Goal: Information Seeking & Learning: Find specific page/section

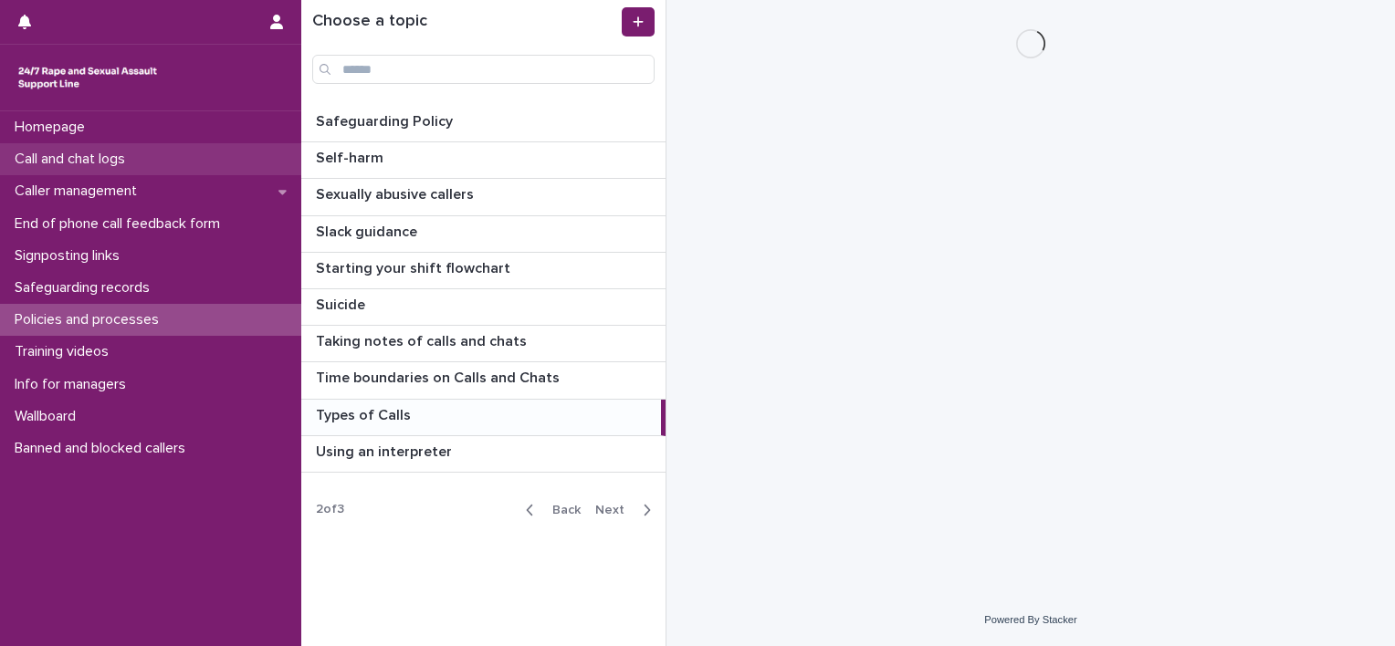
click at [102, 162] on p "Call and chat logs" at bounding box center [73, 159] width 132 height 17
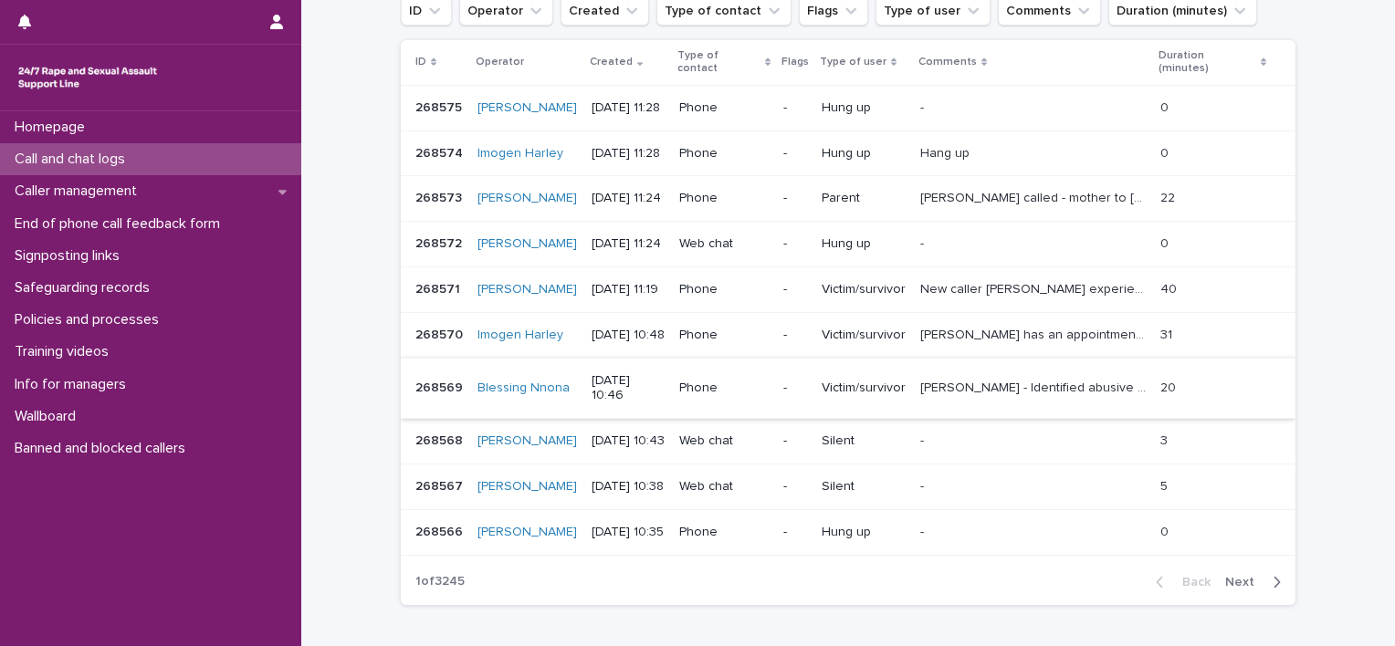
scroll to position [449, 0]
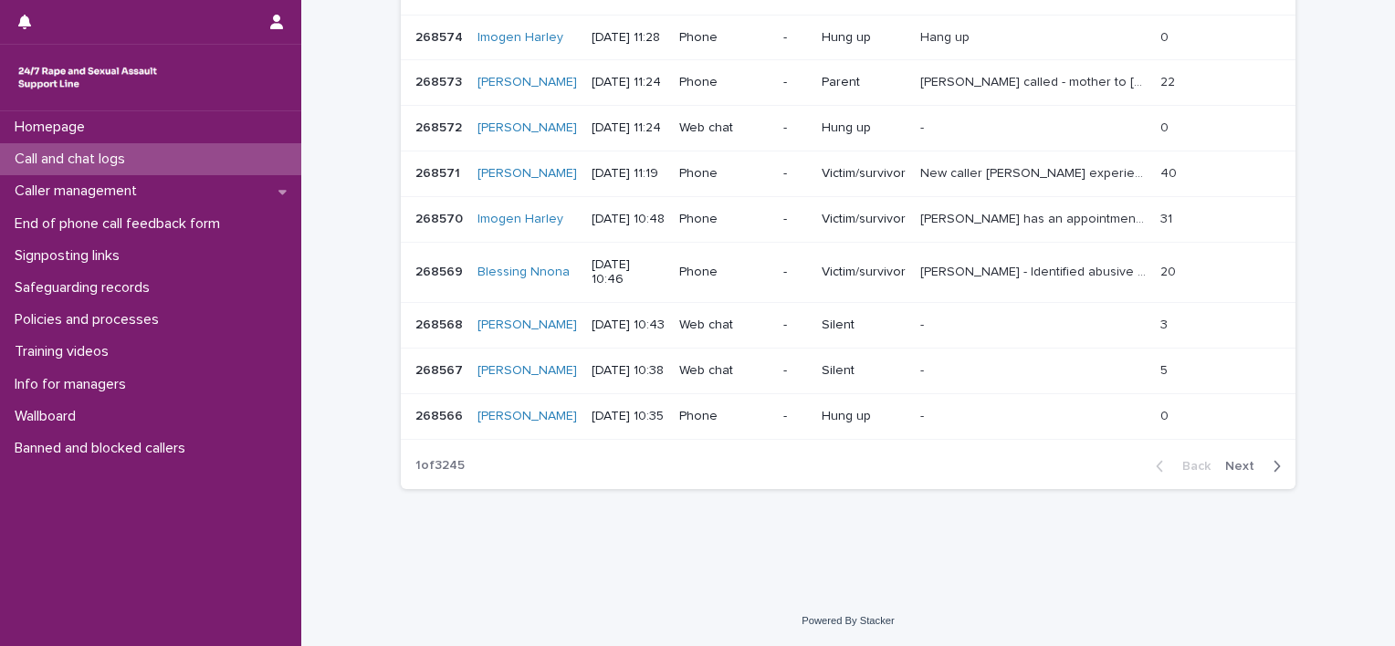
click at [1252, 469] on span "Next" at bounding box center [1245, 466] width 40 height 13
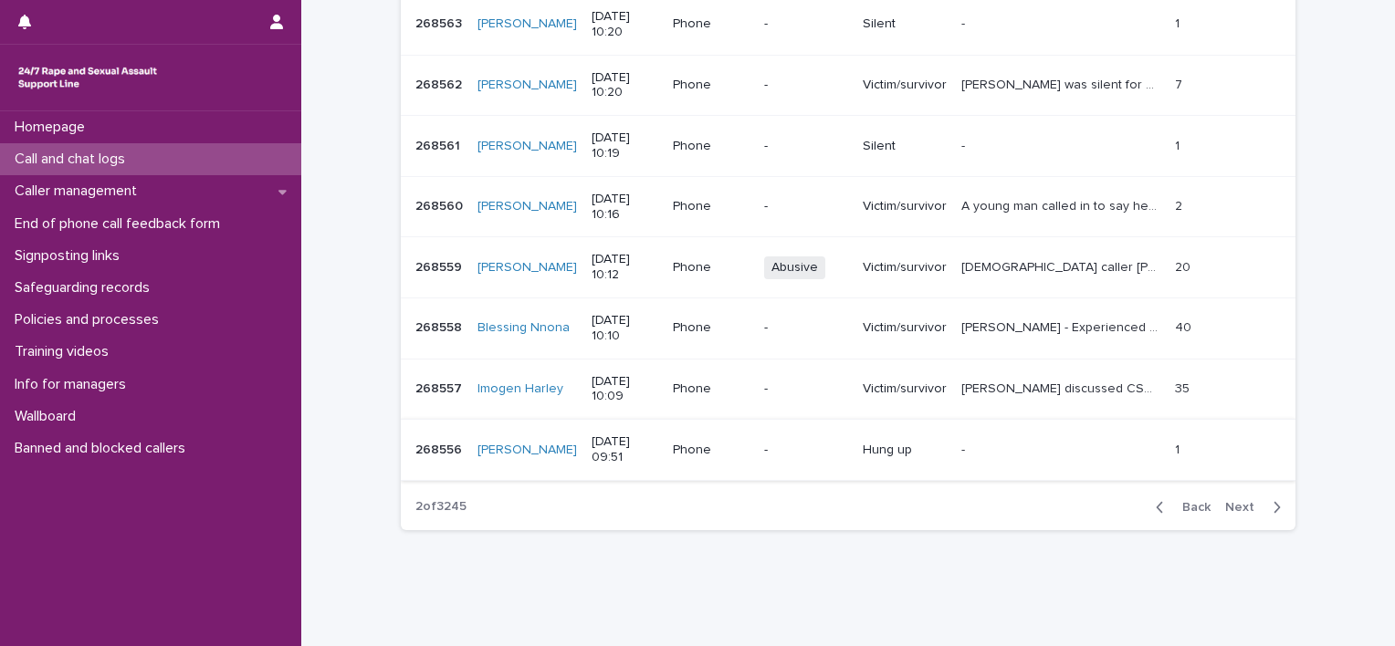
scroll to position [395, 0]
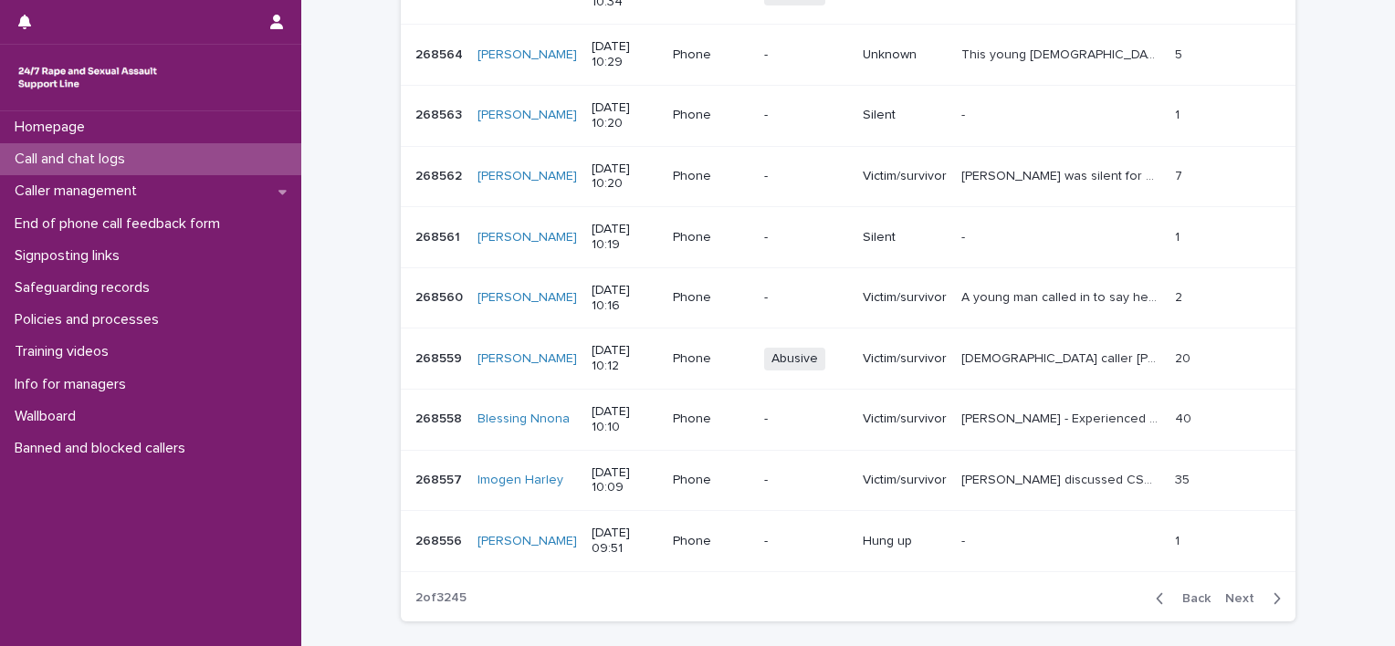
click at [1107, 486] on div "[PERSON_NAME] discussed CSA by her dad and subsequent rapes by her previous [ME…" at bounding box center [1060, 480] width 199 height 30
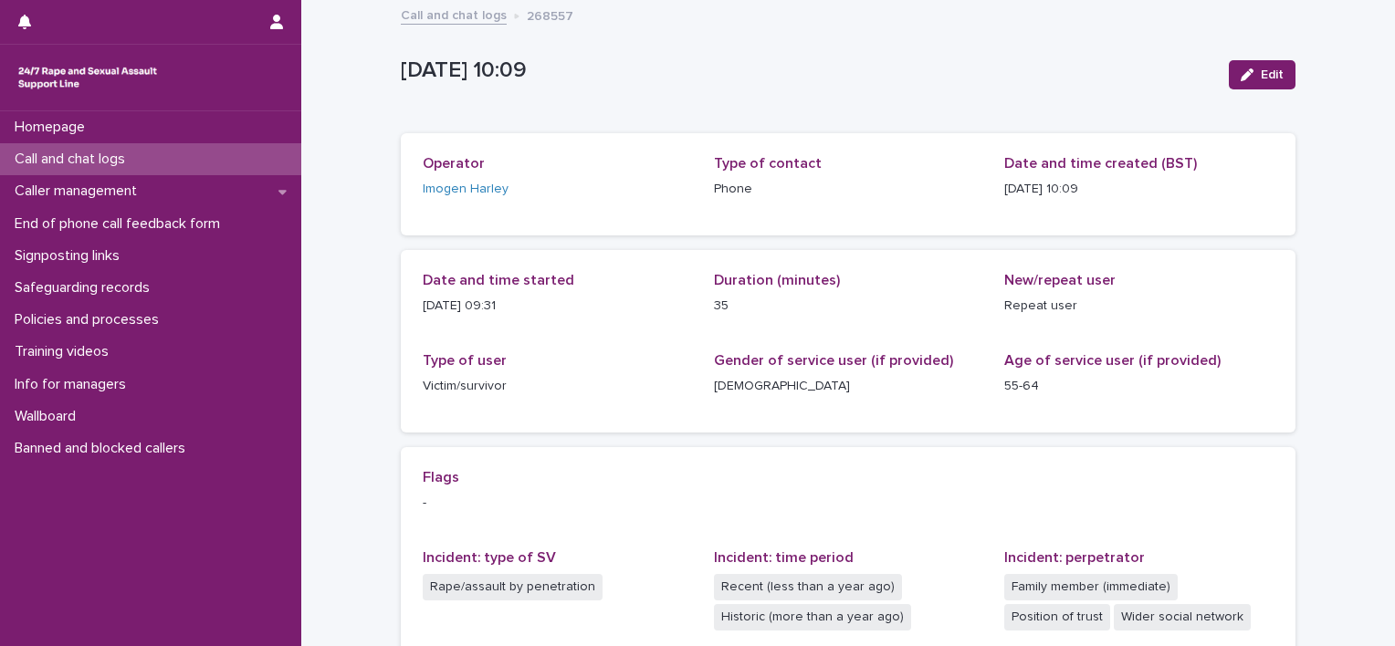
click at [146, 163] on div "Call and chat logs" at bounding box center [150, 159] width 301 height 32
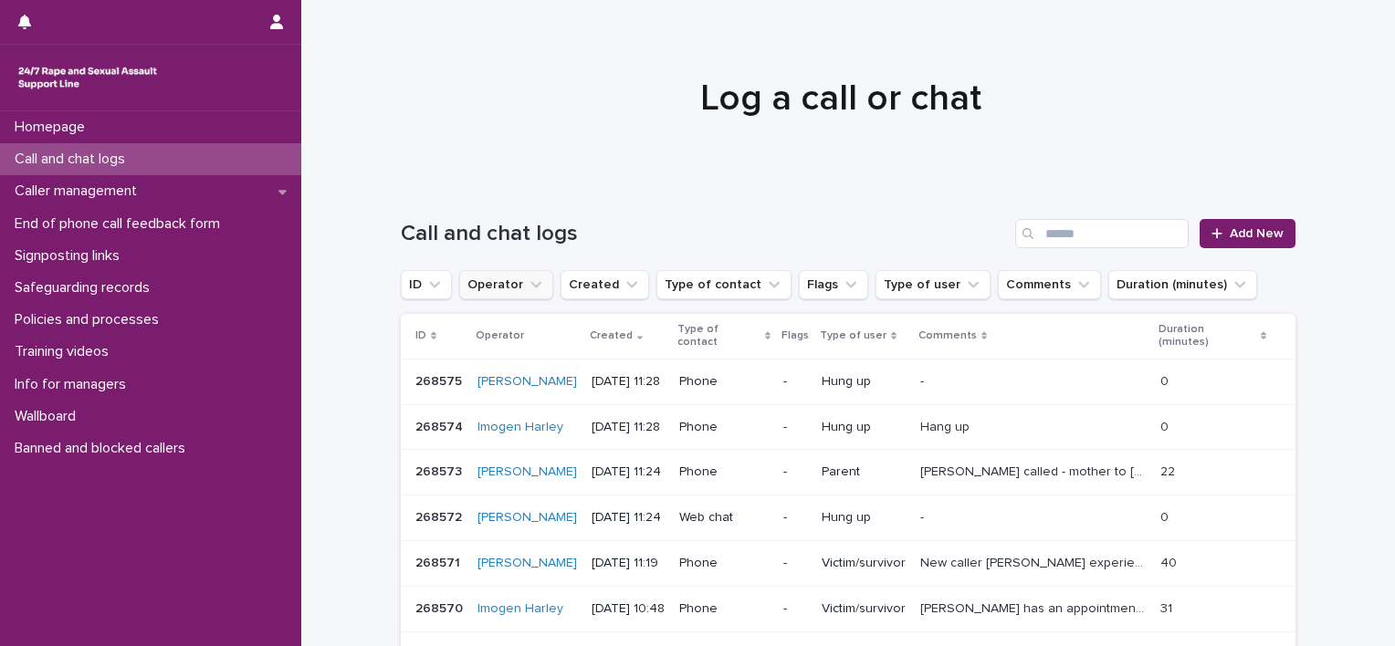
click at [527, 279] on icon "Operator" at bounding box center [536, 285] width 18 height 18
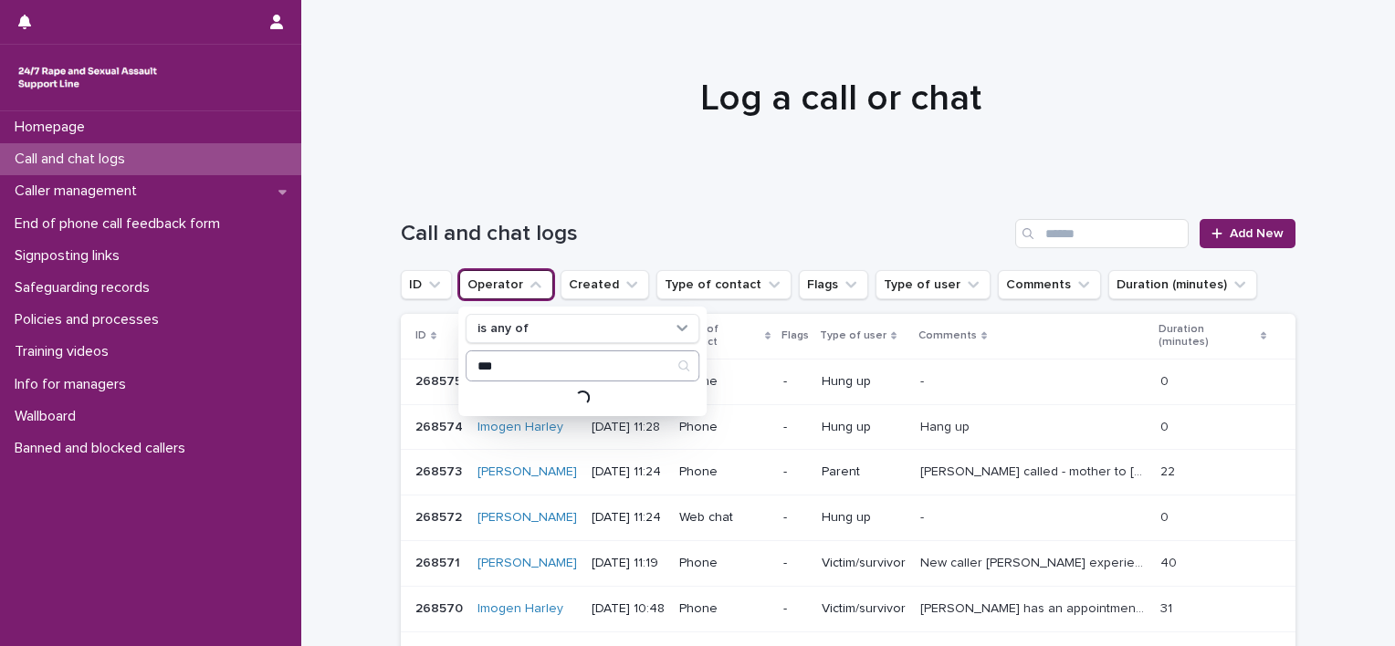
type input "***"
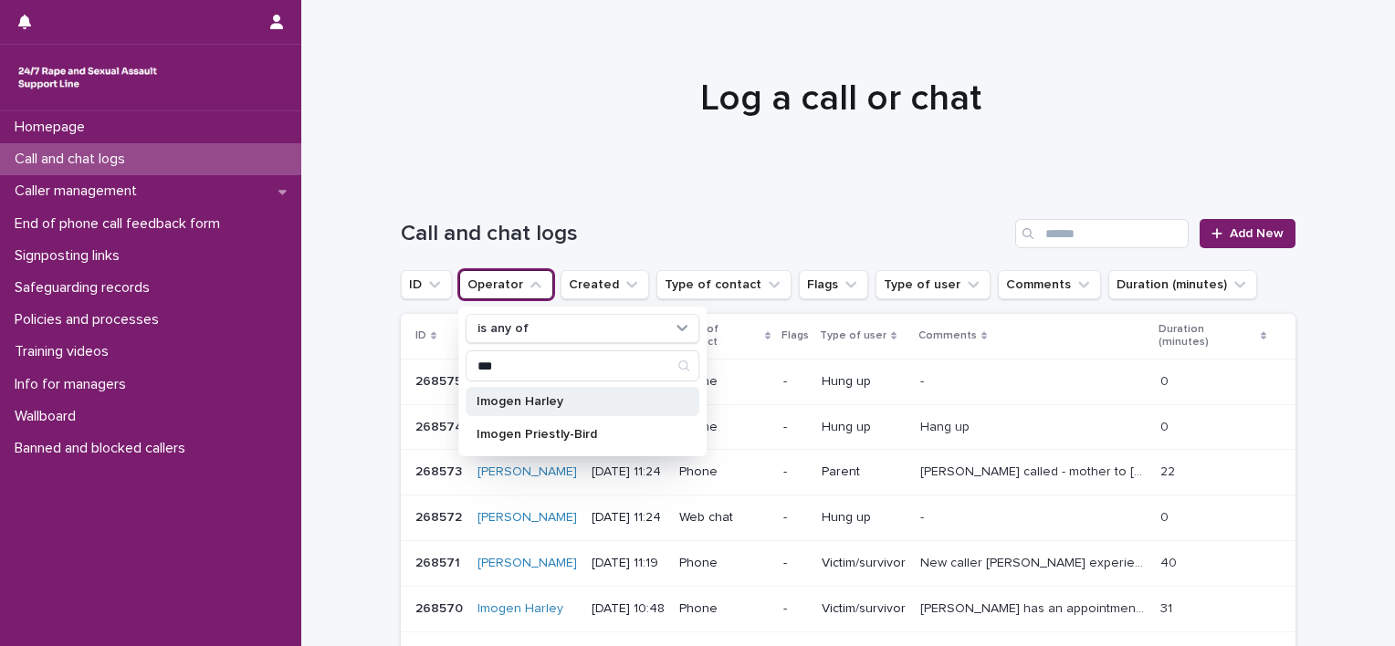
click at [518, 405] on p "Imogen Harley" at bounding box center [572, 401] width 193 height 13
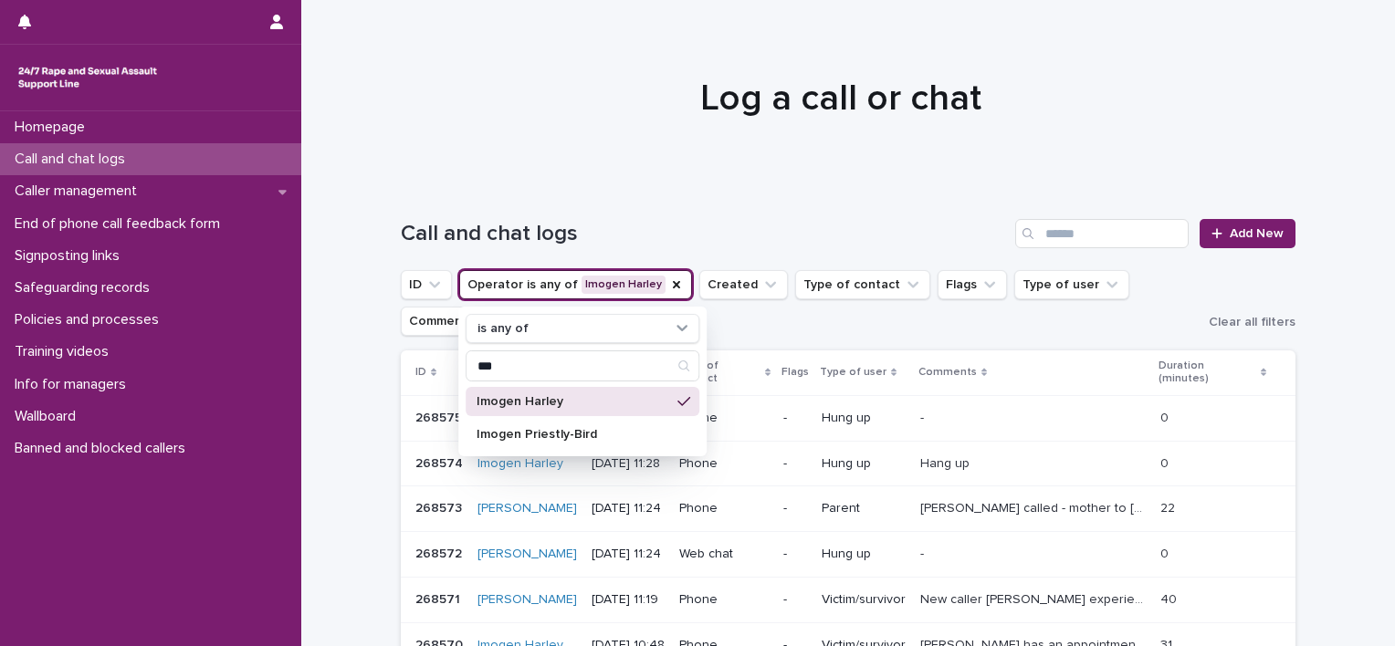
click at [1336, 351] on div "Loading... Saving… Loading... Saving… Call and chat logs Add New ID Operator is…" at bounding box center [847, 602] width 1093 height 839
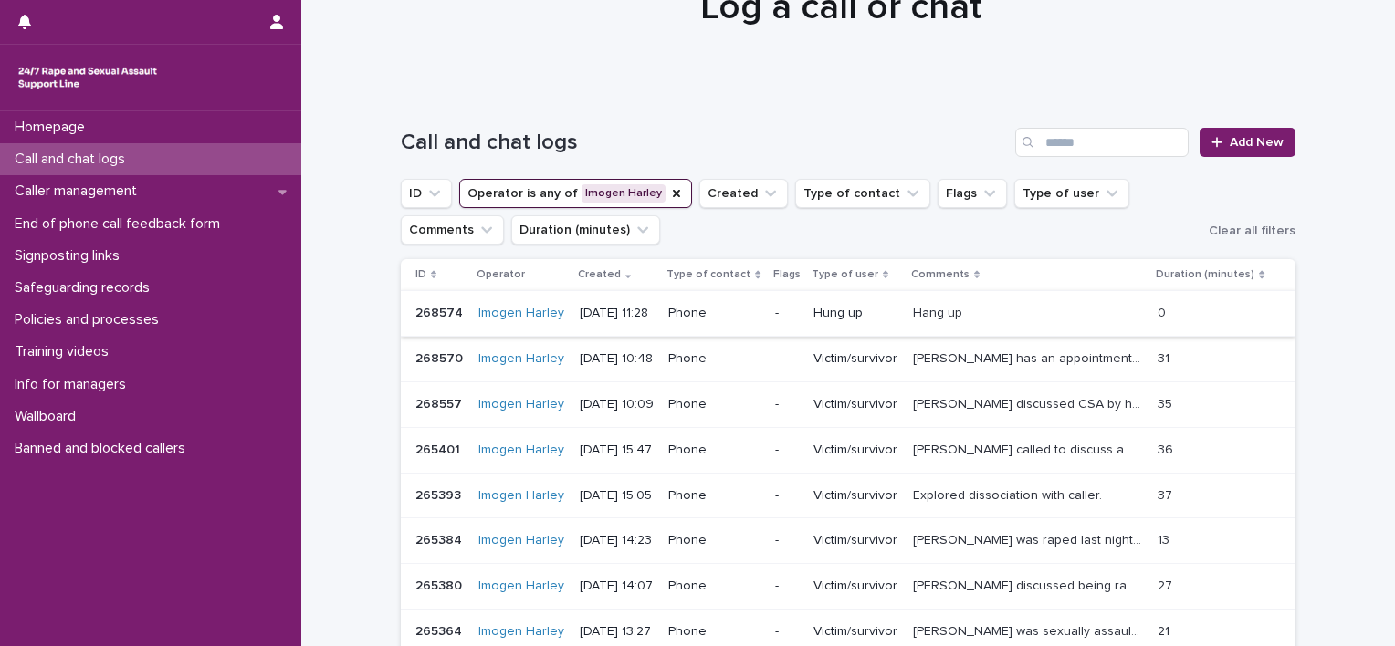
scroll to position [183, 0]
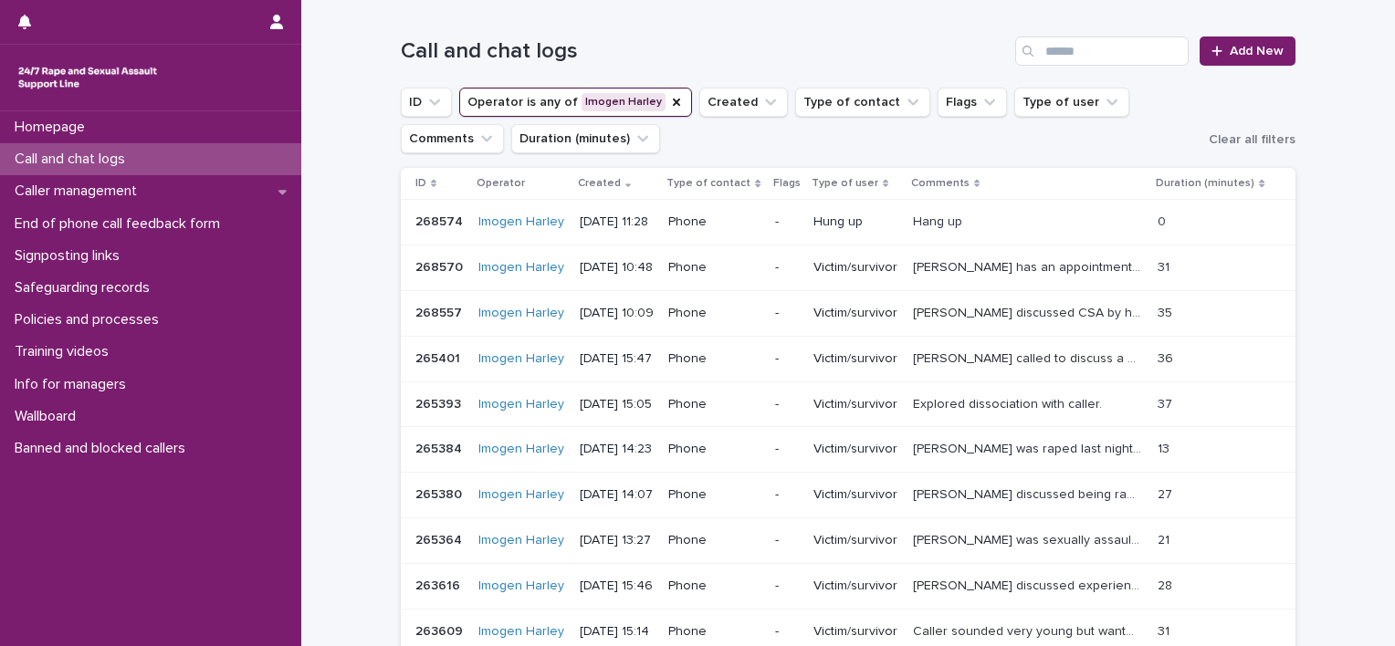
click at [643, 319] on div "[DATE] 10:09" at bounding box center [617, 313] width 75 height 30
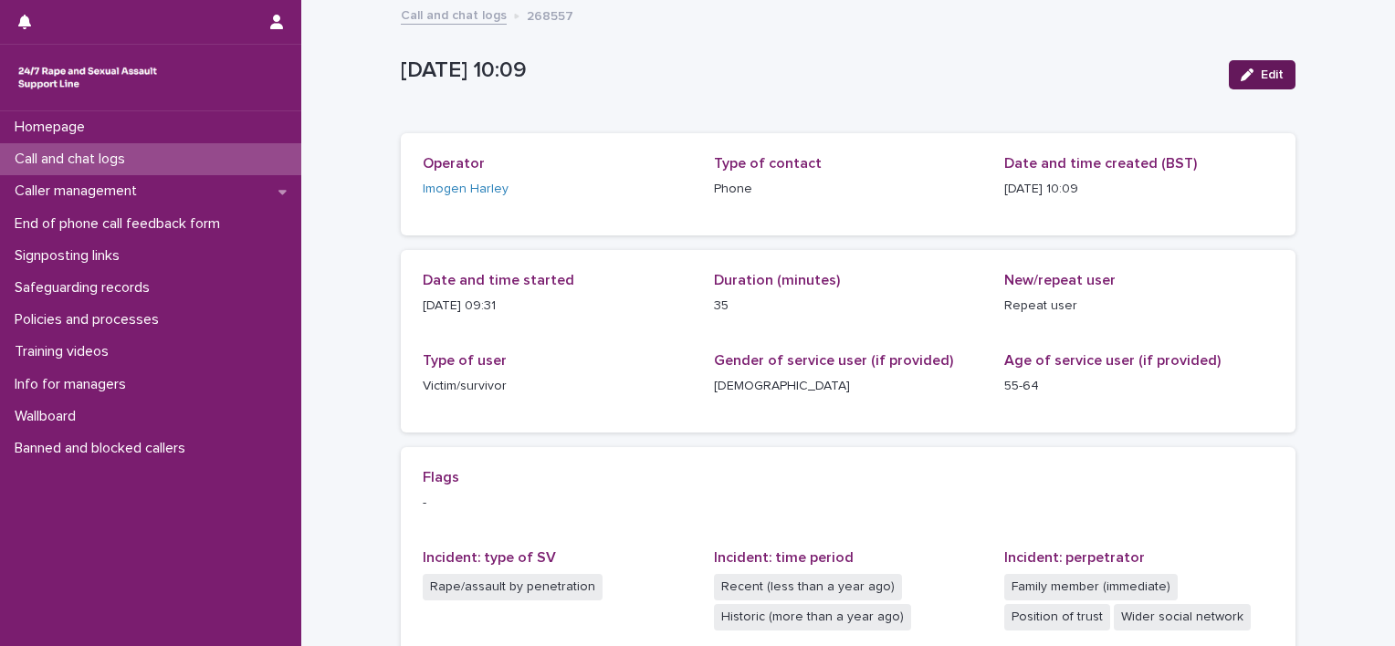
click at [1252, 76] on div "button" at bounding box center [1250, 74] width 20 height 13
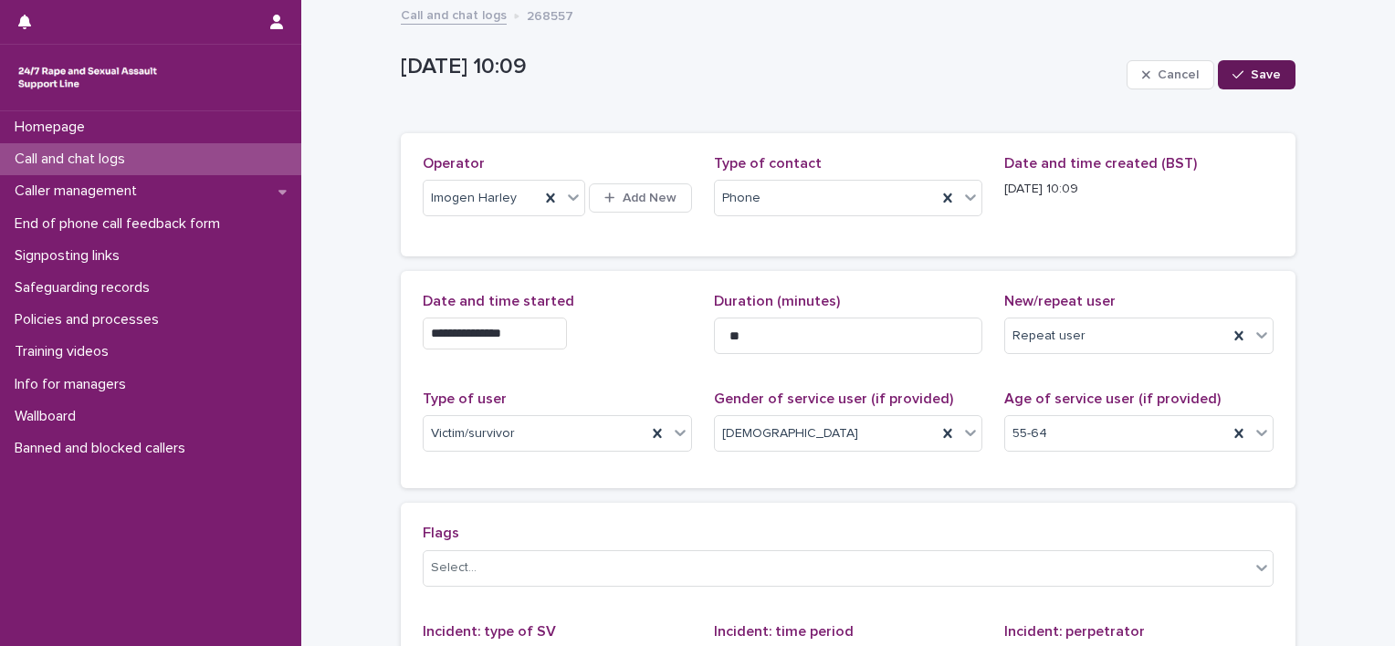
click at [1259, 73] on span "Save" at bounding box center [1265, 74] width 30 height 13
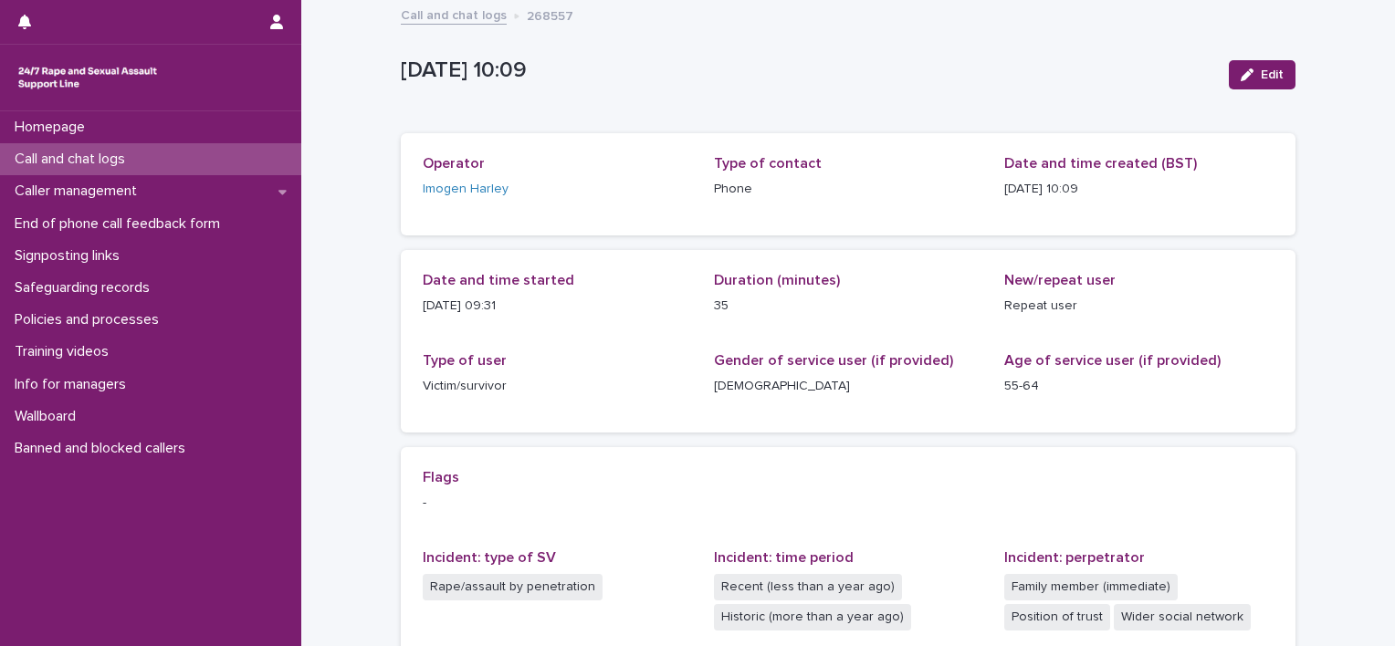
click at [467, 7] on link "Call and chat logs" at bounding box center [454, 14] width 106 height 21
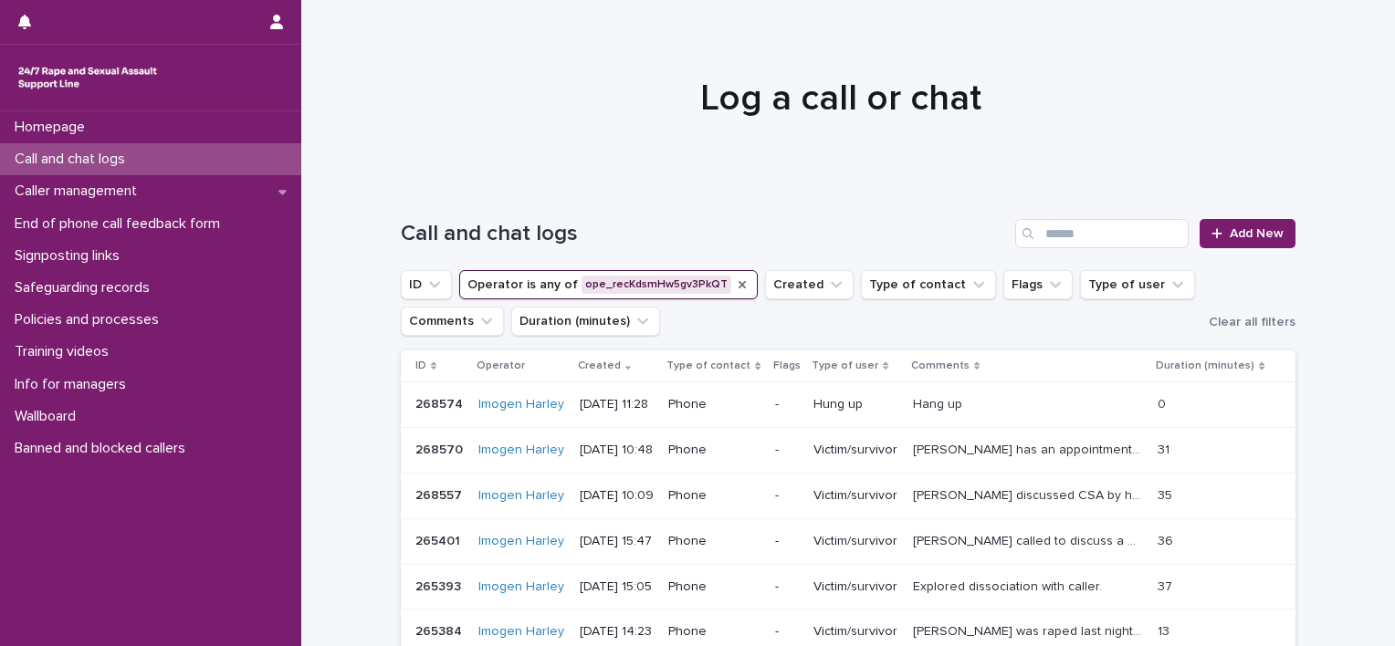
click at [738, 282] on icon "Operator" at bounding box center [741, 284] width 7 height 7
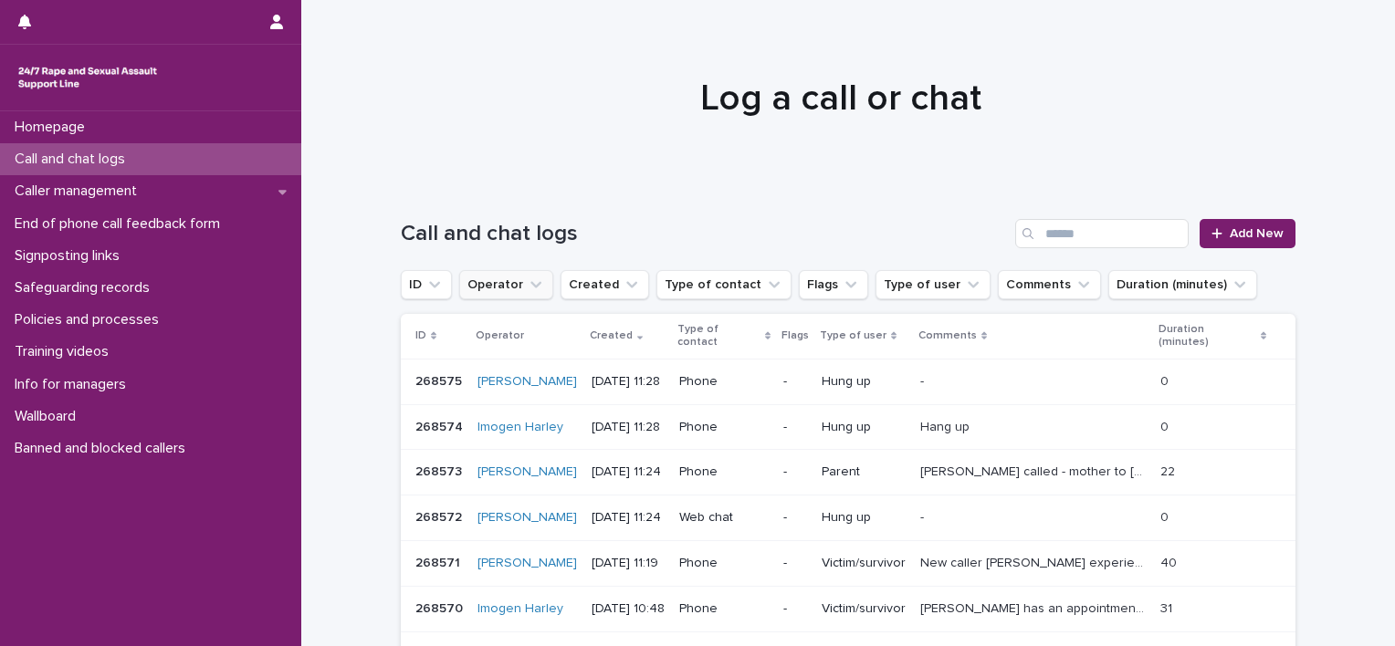
click at [495, 280] on button "Operator" at bounding box center [506, 284] width 94 height 29
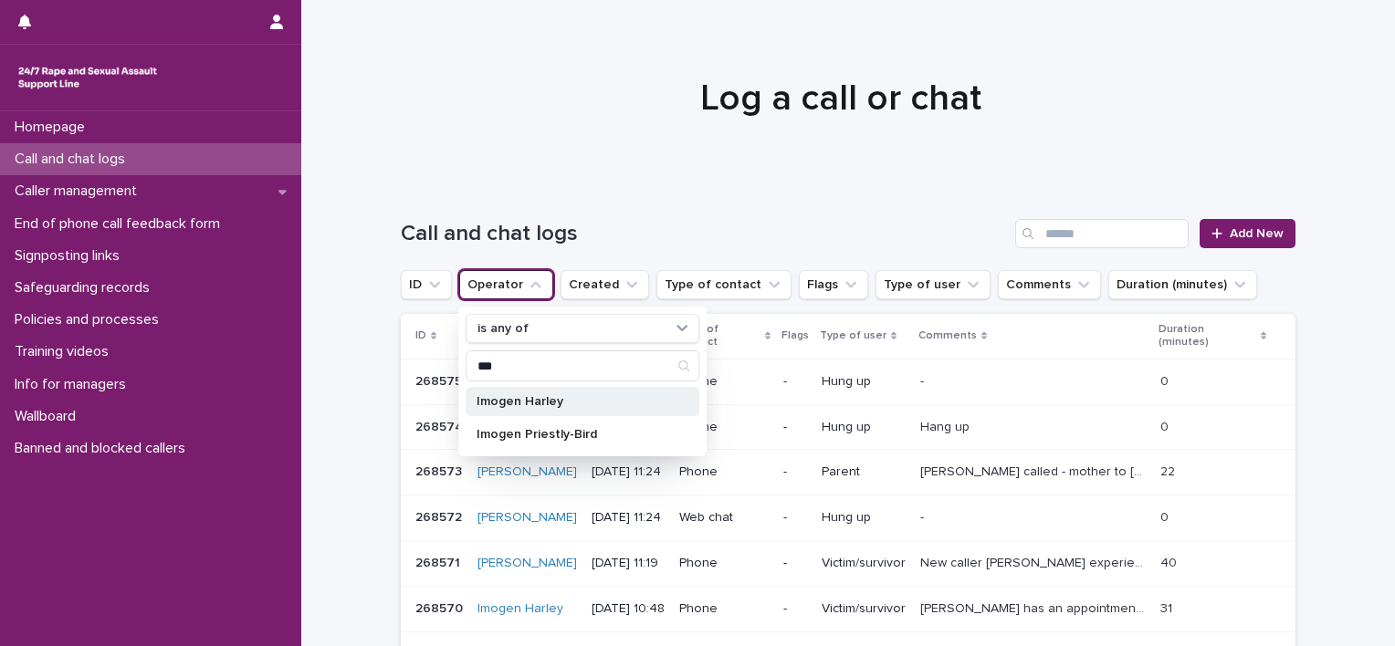
type input "***"
click at [525, 400] on p "Imogen Harley" at bounding box center [572, 401] width 193 height 13
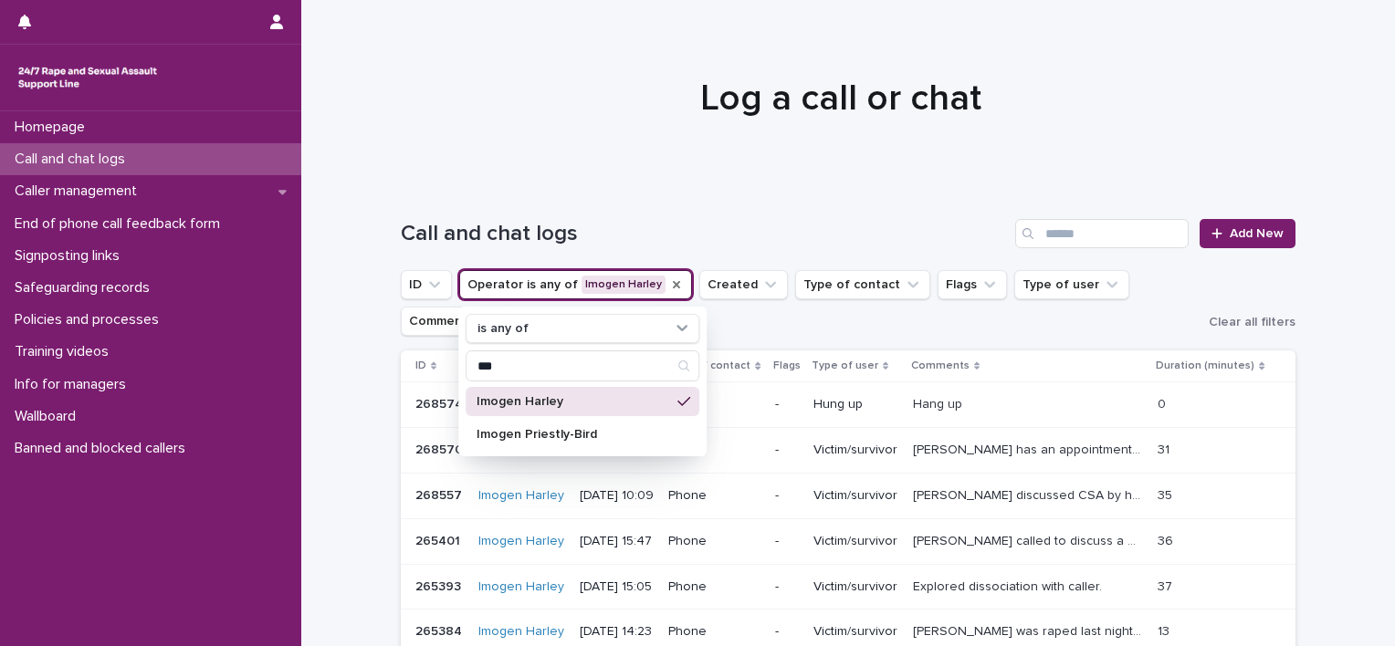
click at [357, 381] on div "Loading... Saving… Loading... Saving… Call and chat logs Add New ID Operator is…" at bounding box center [847, 588] width 1093 height 810
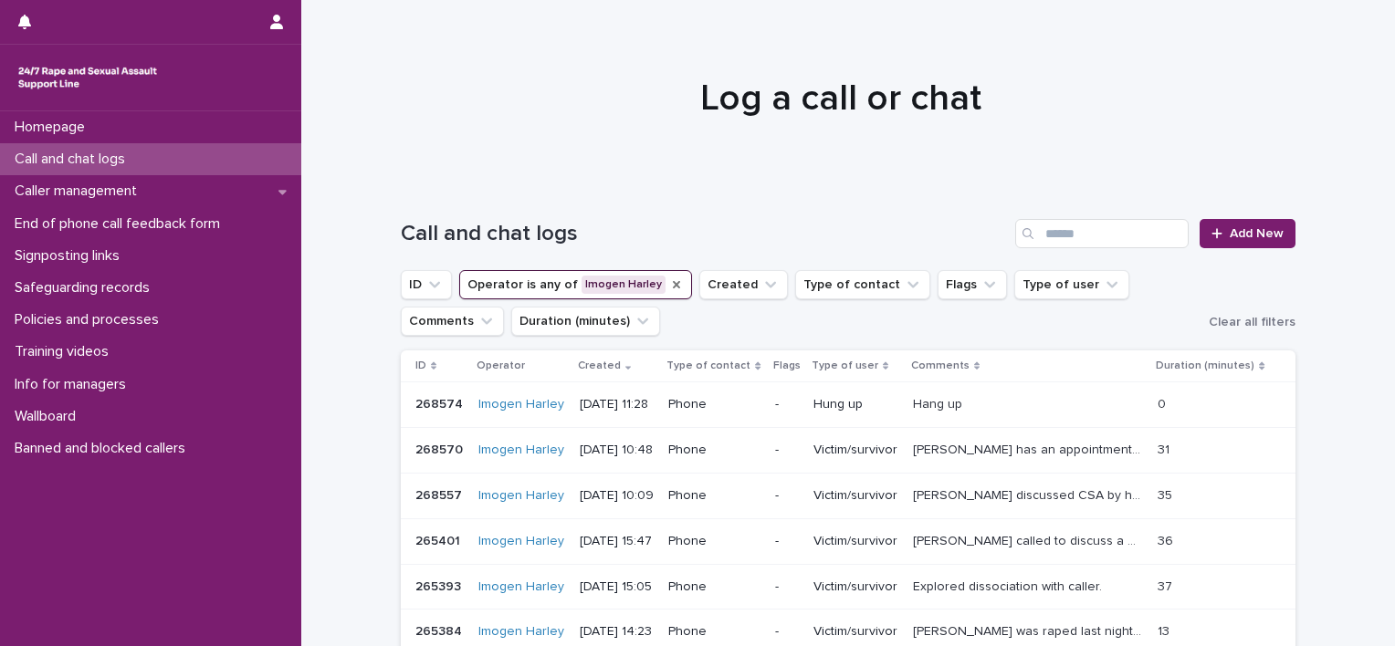
click at [696, 464] on td "Phone" at bounding box center [714, 451] width 106 height 46
